Goal: Find specific page/section: Find specific page/section

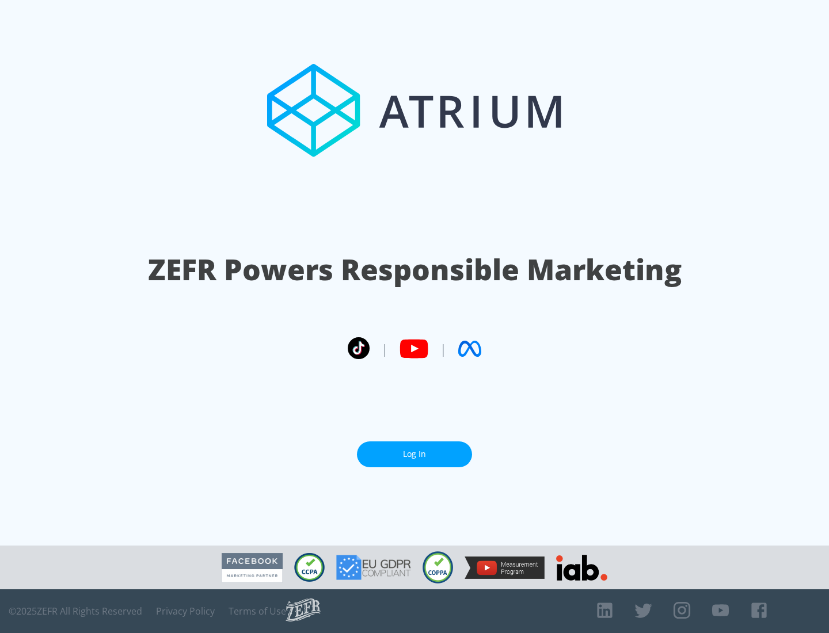
click at [415, 450] on link "Log In" at bounding box center [414, 455] width 115 height 26
